Goal: Transaction & Acquisition: Subscribe to service/newsletter

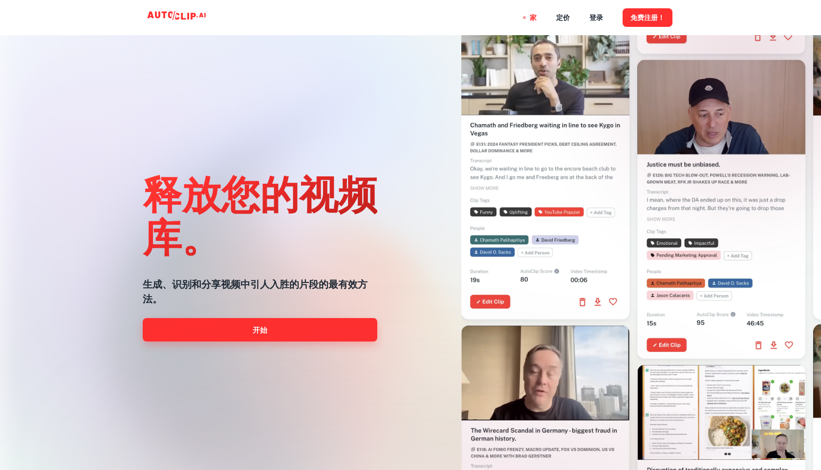
click at [274, 330] on link "开始" at bounding box center [260, 329] width 234 height 23
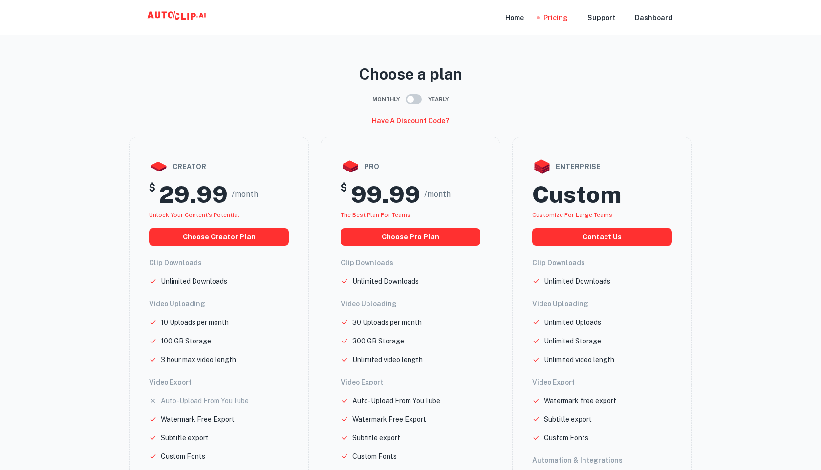
click at [808, 177] on main "Choose a plan Monthly Yearly Have a discount code? creator $ 29.99 /month Unloc…" at bounding box center [410, 318] width 821 height 621
click at [524, 17] on div "Home" at bounding box center [514, 17] width 19 height 35
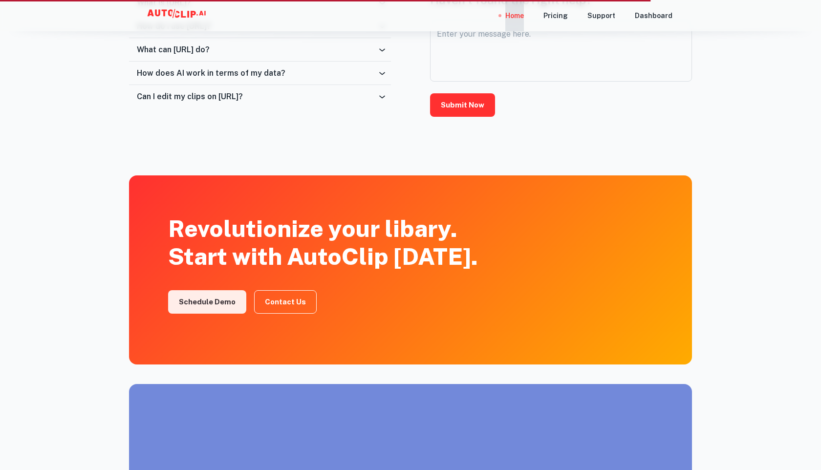
scroll to position [1417, 0]
